Goal: Navigation & Orientation: Understand site structure

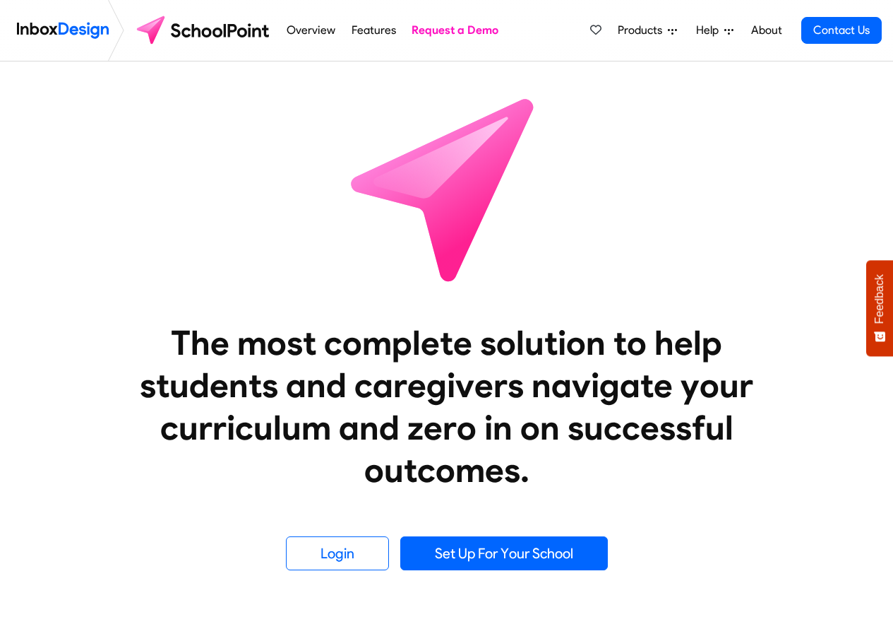
scroll to position [593, 0]
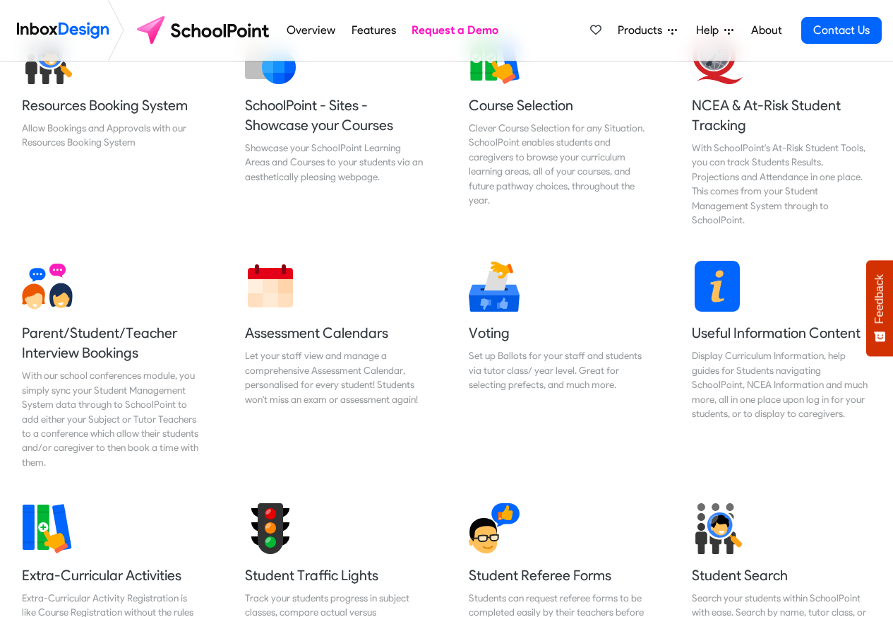
click at [168, 30] on img at bounding box center [204, 30] width 149 height 34
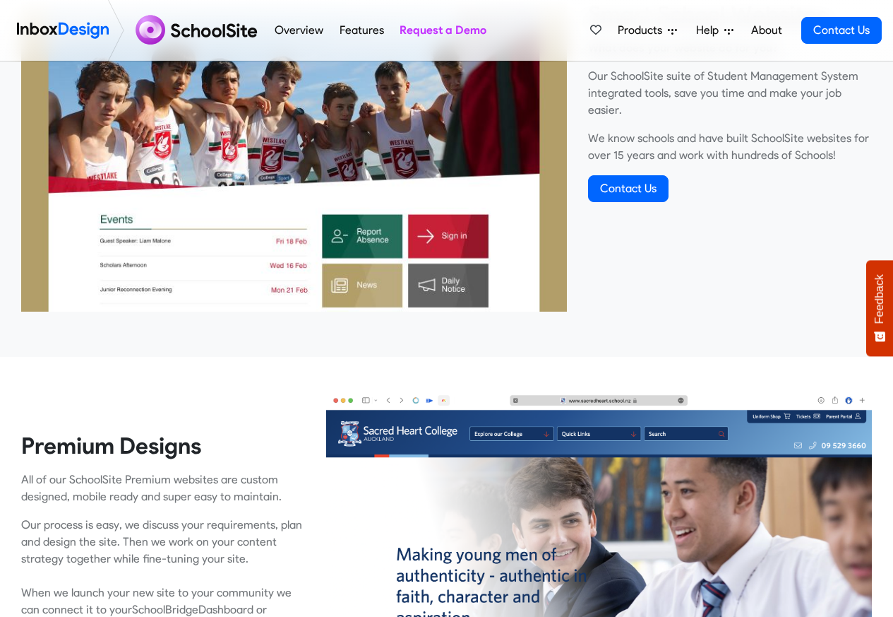
scroll to position [593, 0]
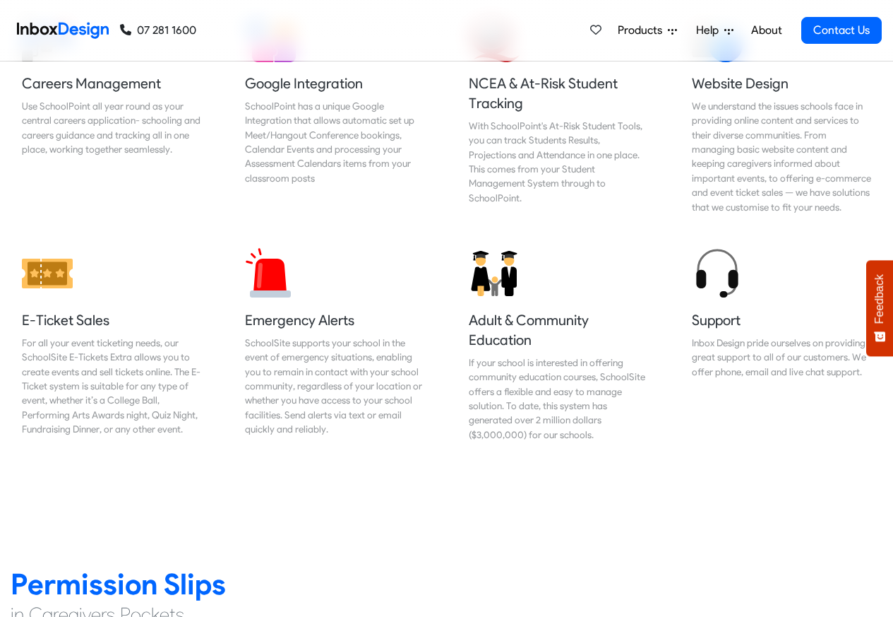
scroll to position [1525, 0]
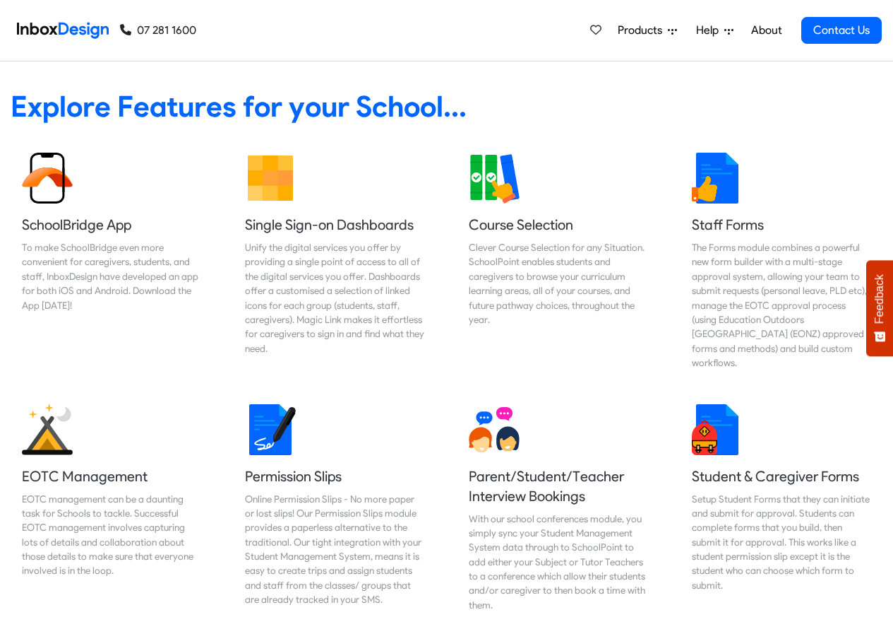
scroll to position [593, 0]
